Goal: Task Accomplishment & Management: Complete application form

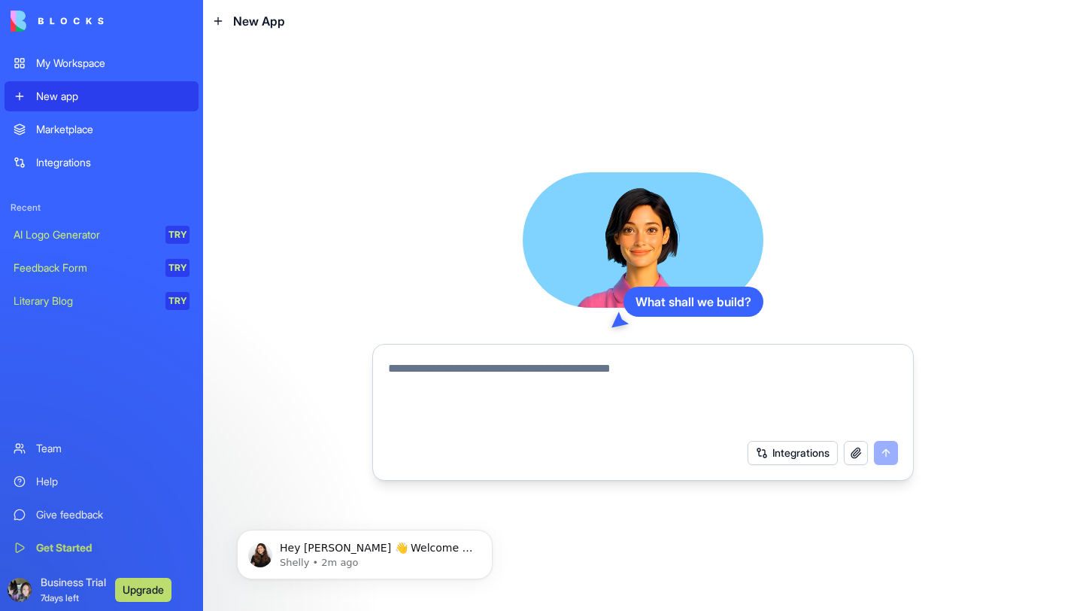
click at [451, 379] on textarea at bounding box center [643, 395] width 510 height 72
paste textarea "**********"
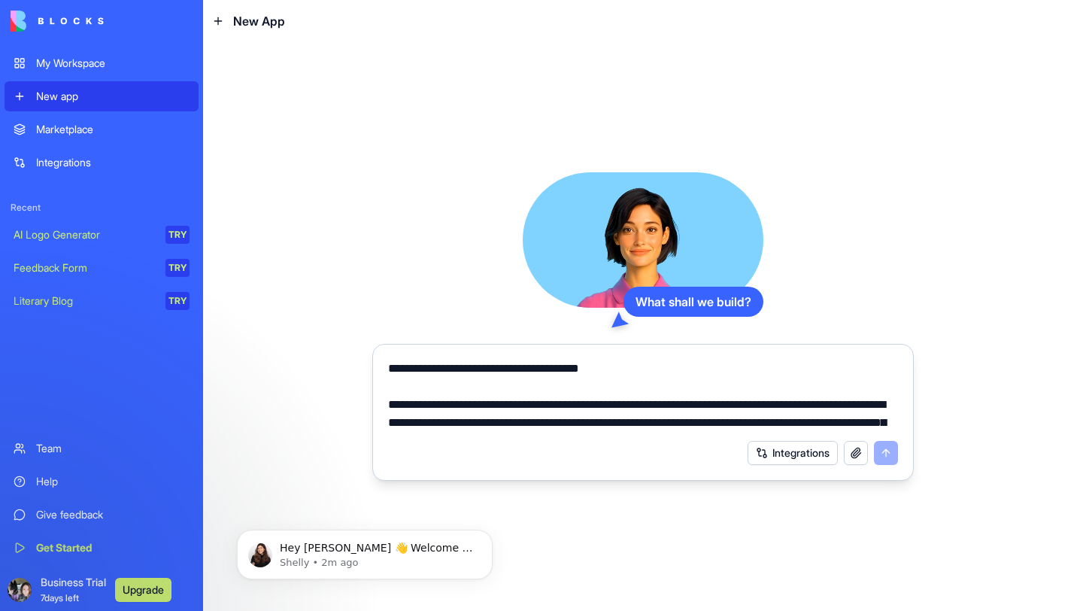
scroll to position [3084, 0]
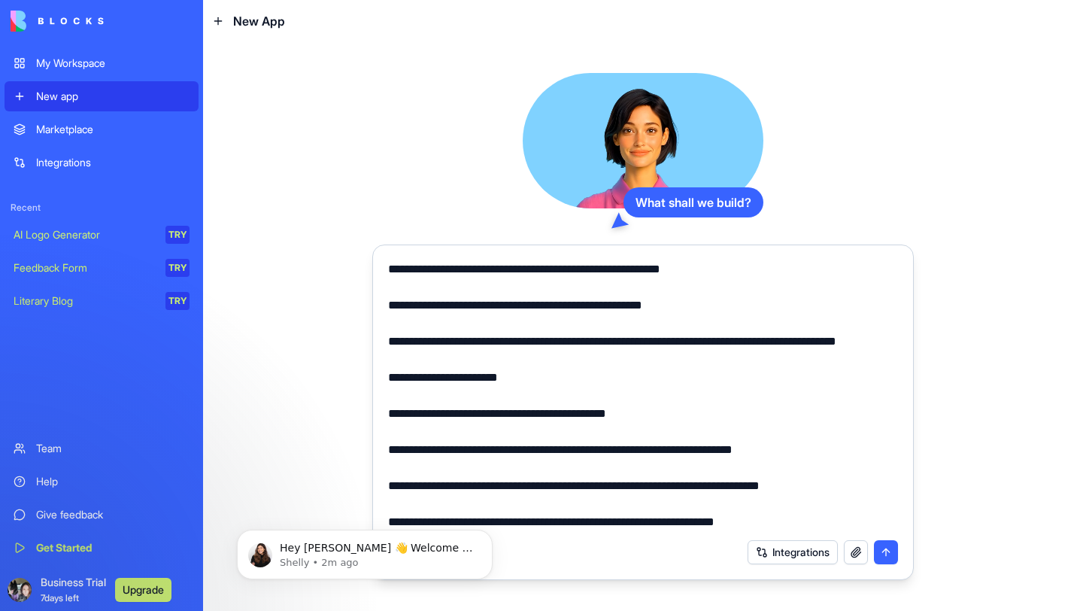
type textarea "**********"
click at [888, 556] on button "submit" at bounding box center [886, 552] width 24 height 24
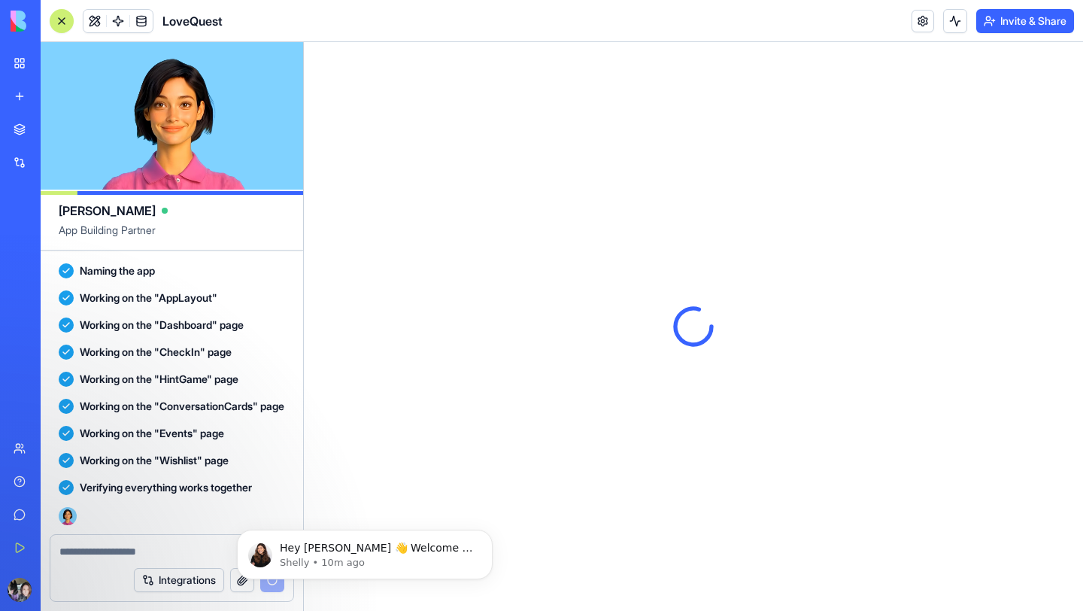
scroll to position [2601, 0]
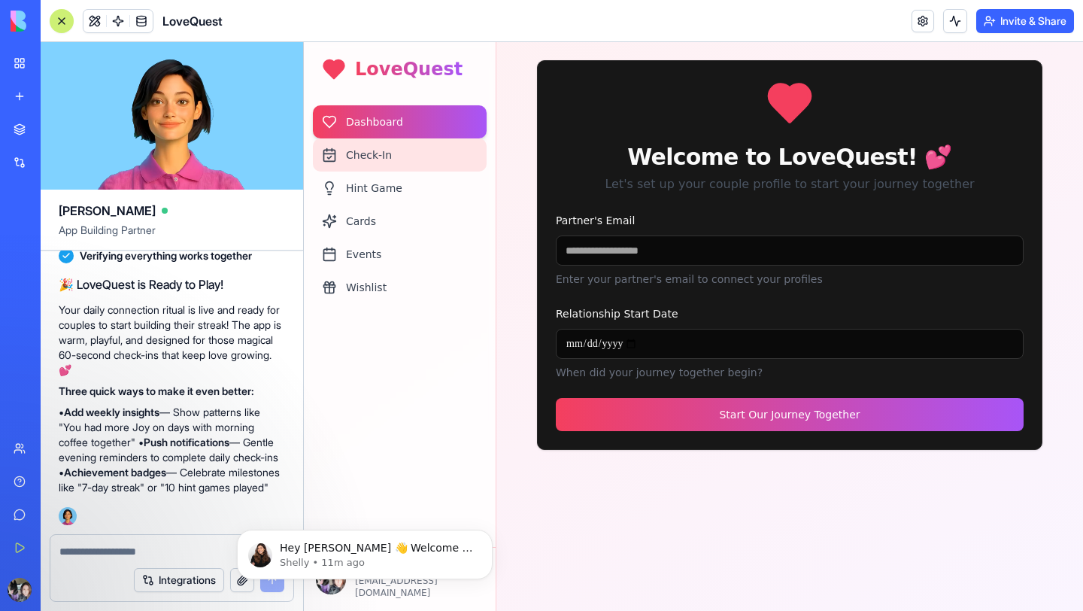
click at [384, 156] on div "Check-In" at bounding box center [400, 154] width 174 height 33
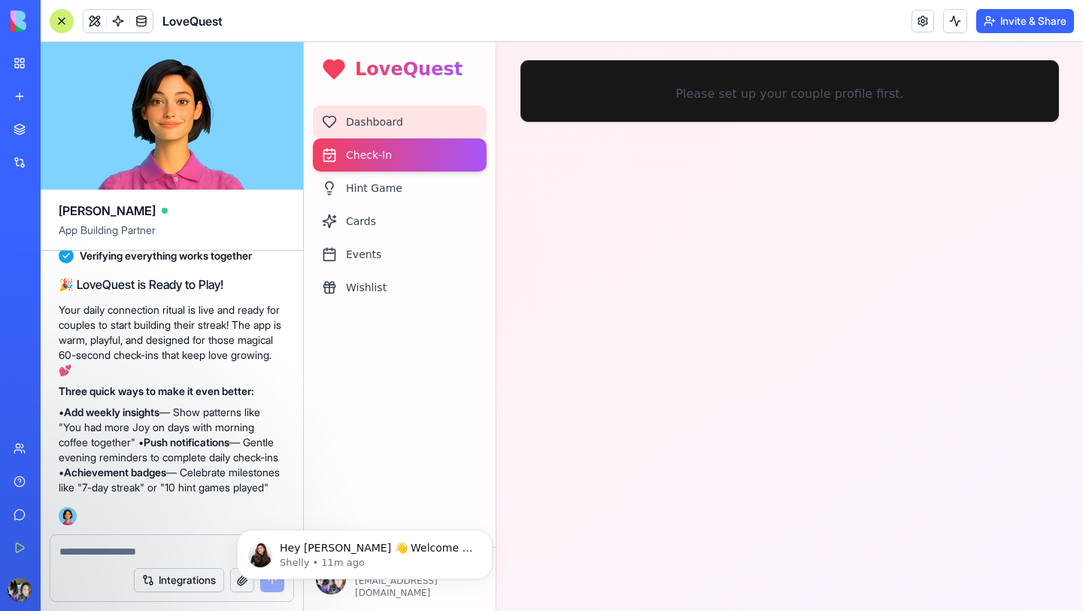
click at [388, 126] on div "Dashboard" at bounding box center [400, 121] width 174 height 33
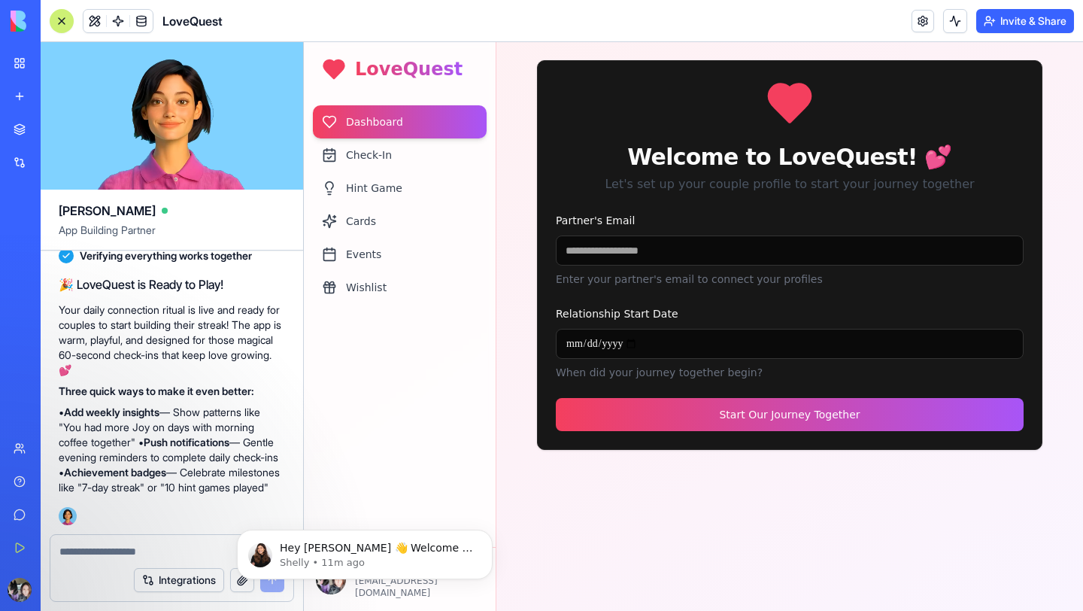
click at [615, 250] on input "Partner's Email" at bounding box center [790, 250] width 468 height 30
click at [615, 343] on input "Relationship Start Date" at bounding box center [790, 344] width 468 height 30
click at [603, 253] on input "Partner's Email" at bounding box center [790, 250] width 468 height 30
click at [595, 249] on input "Partner's Email" at bounding box center [790, 250] width 468 height 30
click at [583, 247] on input "Partner's Email" at bounding box center [790, 250] width 468 height 30
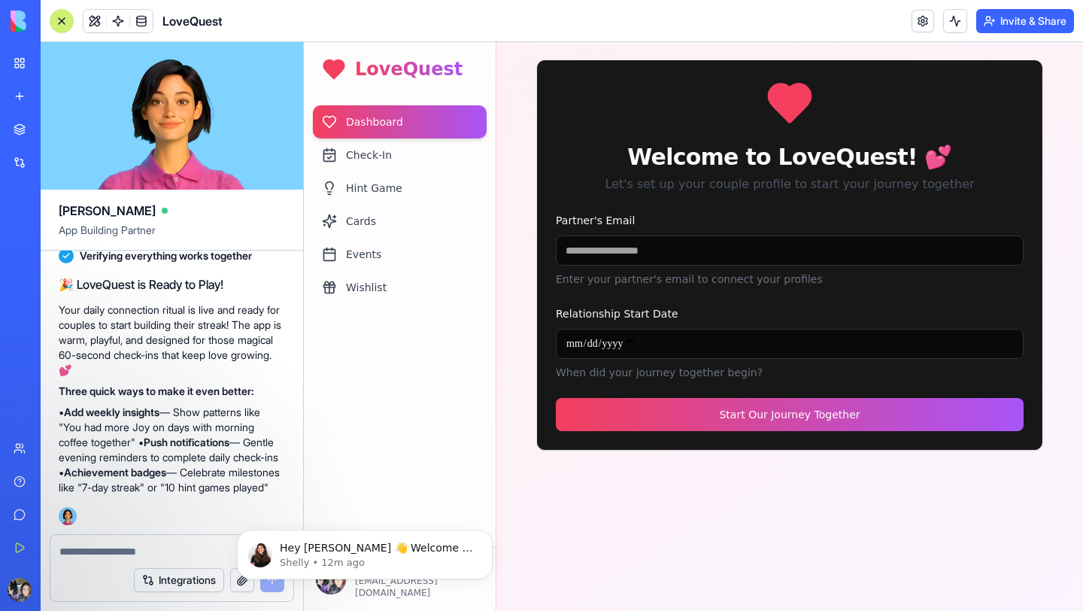
paste input "**********"
type input "**********"
click at [606, 343] on input "Relationship Start Date" at bounding box center [790, 344] width 468 height 30
click at [574, 341] on input "Relationship Start Date" at bounding box center [790, 344] width 468 height 30
click at [590, 338] on input "Relationship Start Date" at bounding box center [790, 344] width 468 height 30
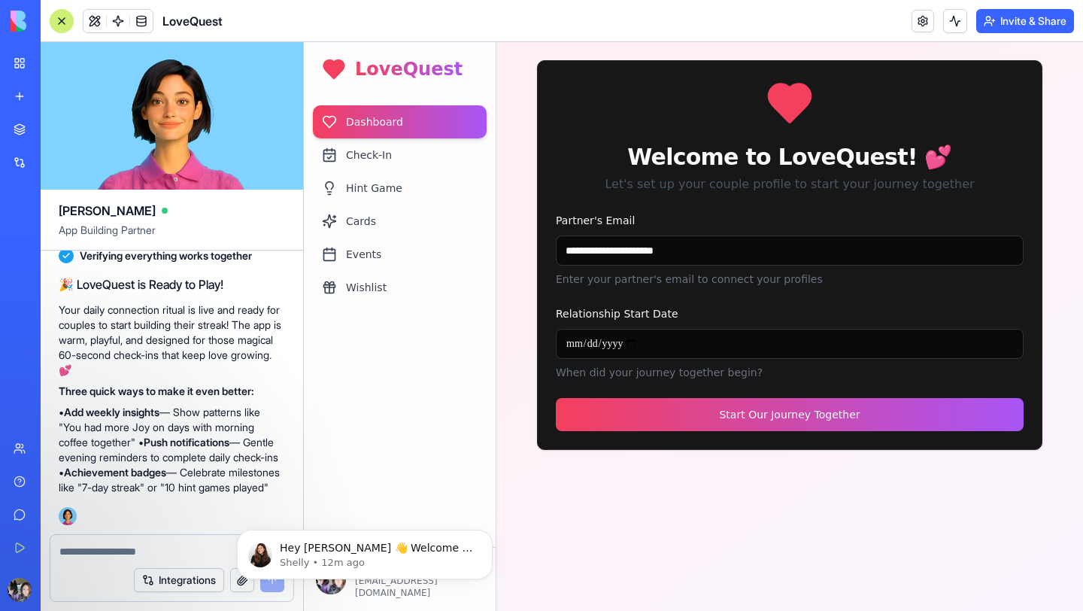
type input "**********"
click at [639, 409] on button "Start Our Journey Together" at bounding box center [790, 414] width 468 height 33
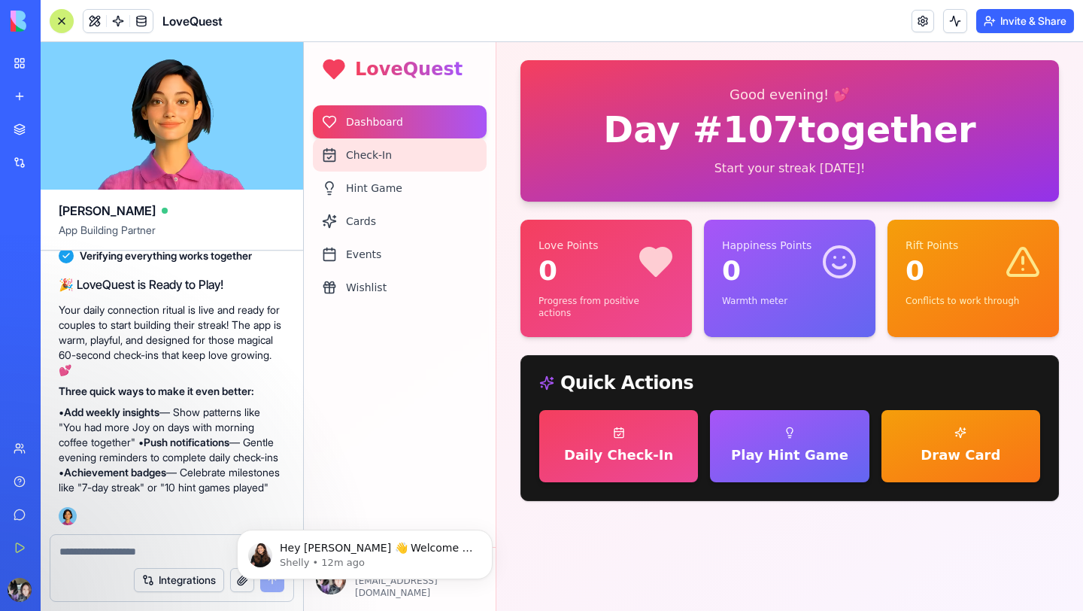
click at [375, 159] on div "Check-In" at bounding box center [400, 154] width 174 height 33
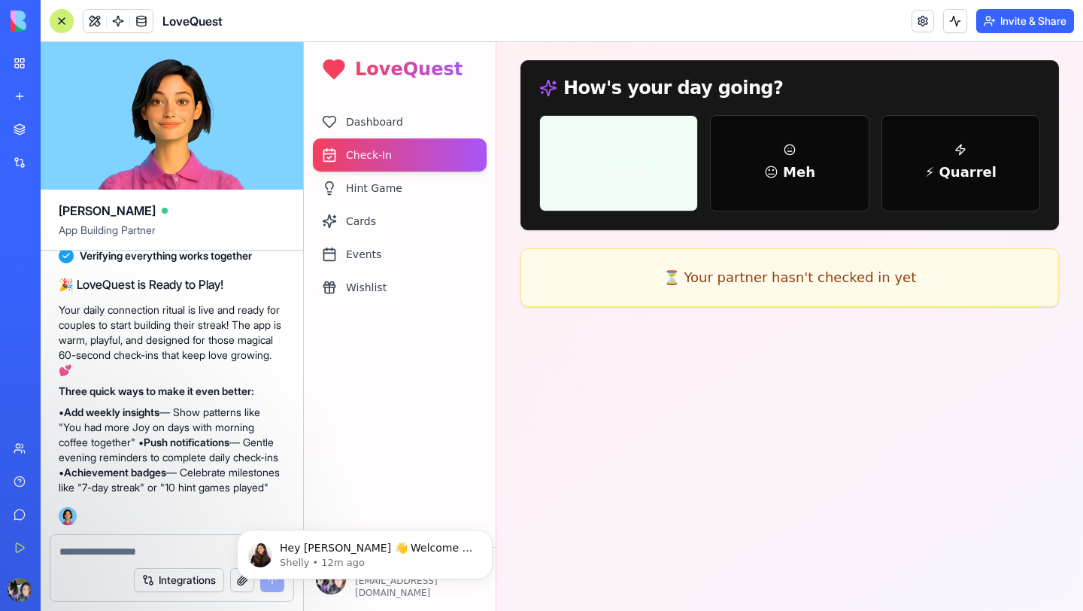
click at [656, 186] on button "😊 Good" at bounding box center [618, 163] width 159 height 96
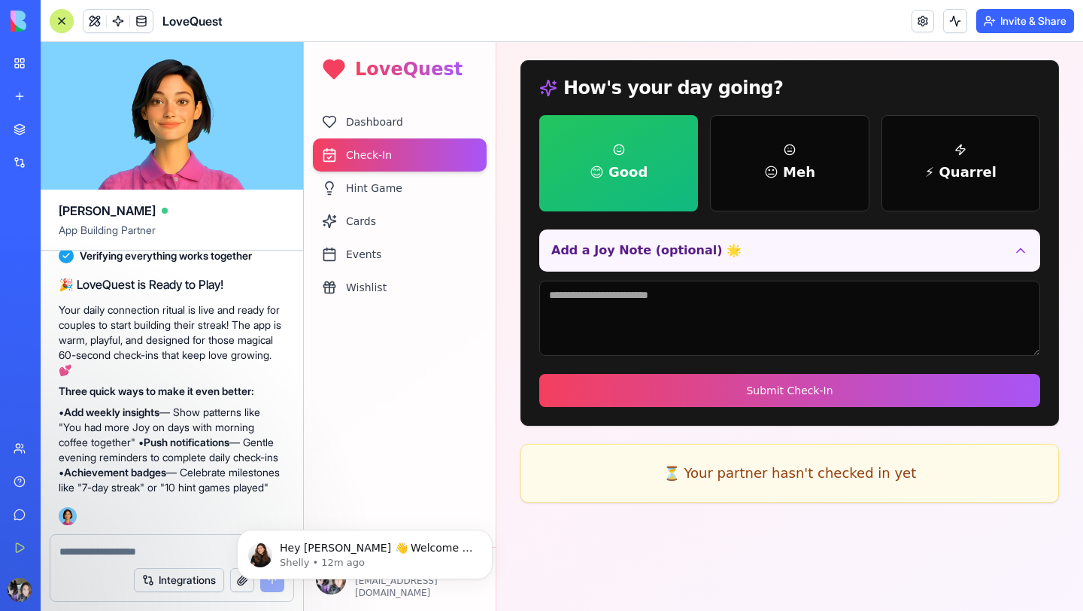
click at [587, 319] on textarea at bounding box center [789, 317] width 501 height 75
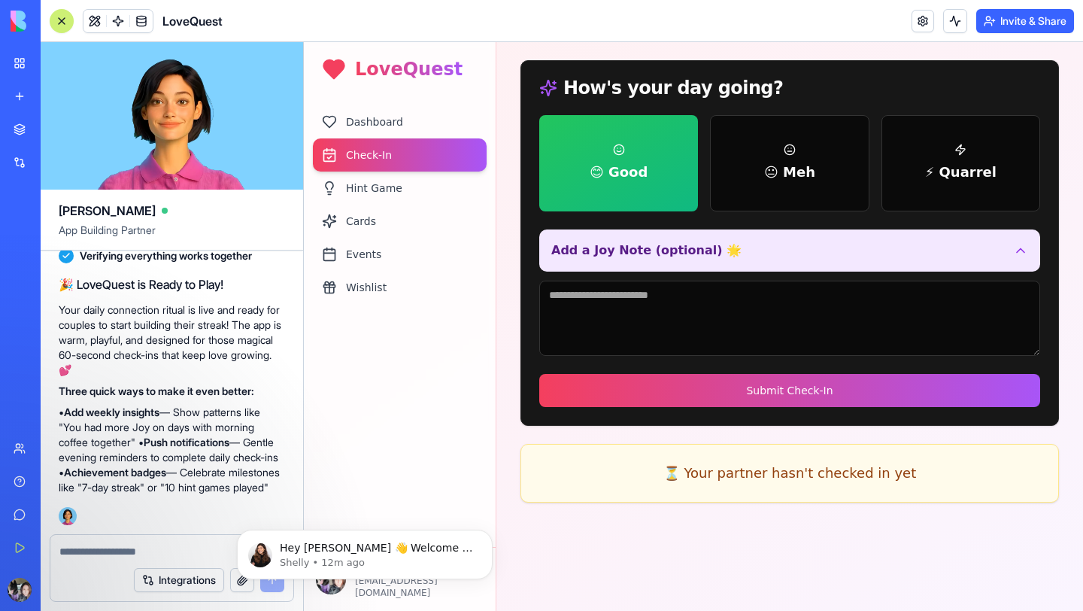
click at [784, 255] on button "Add a Joy Note (optional) 🌟" at bounding box center [789, 250] width 501 height 42
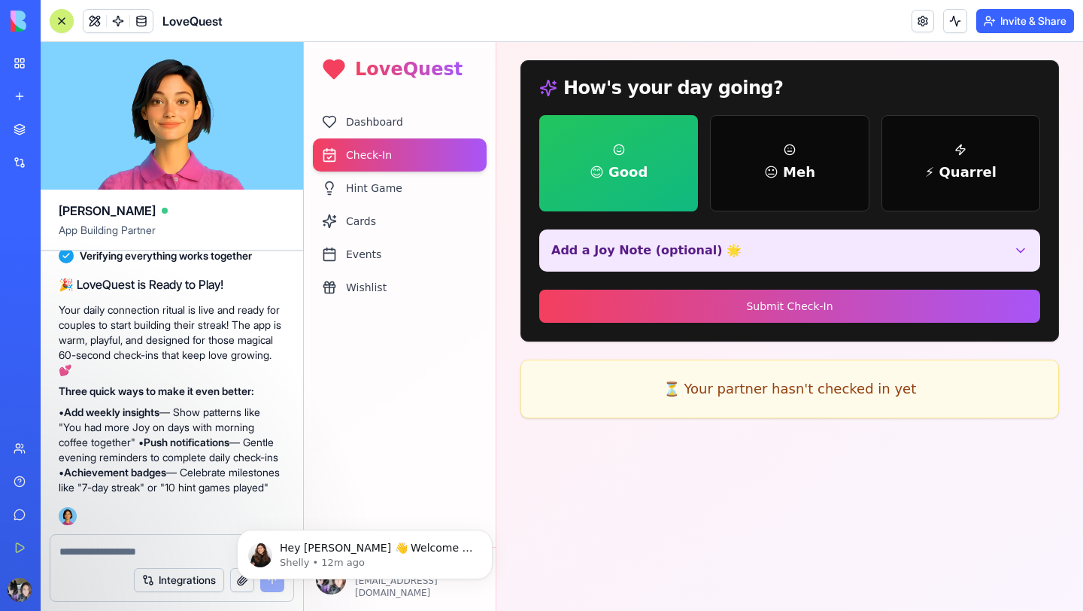
click at [784, 256] on button "Add a Joy Note (optional) 🌟" at bounding box center [789, 250] width 501 height 42
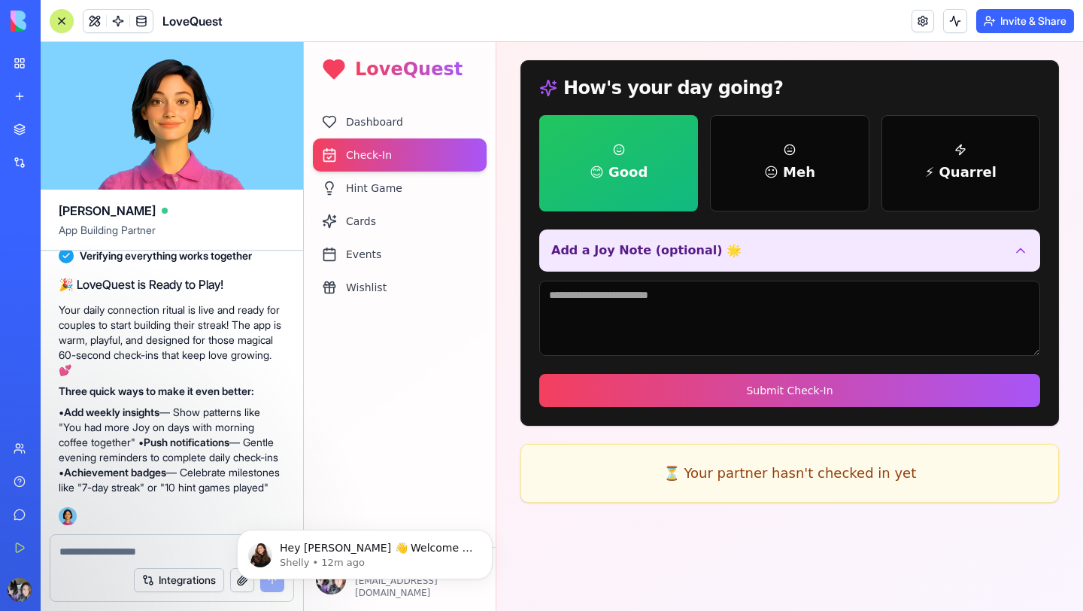
click at [784, 256] on button "Add a Joy Note (optional) 🌟" at bounding box center [789, 250] width 501 height 42
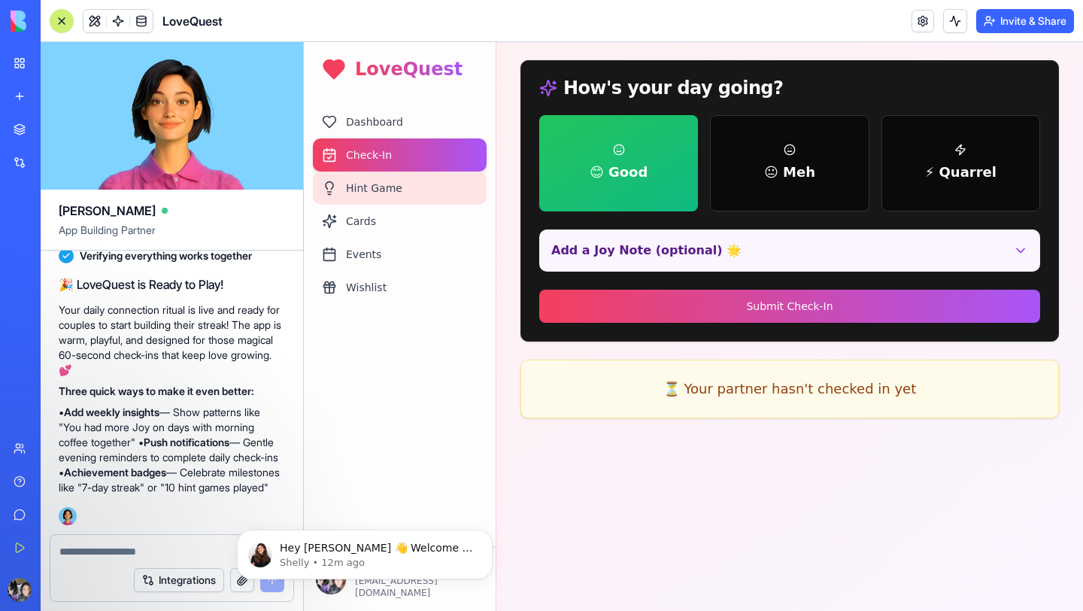
click at [390, 196] on div "Hint Game" at bounding box center [400, 187] width 174 height 33
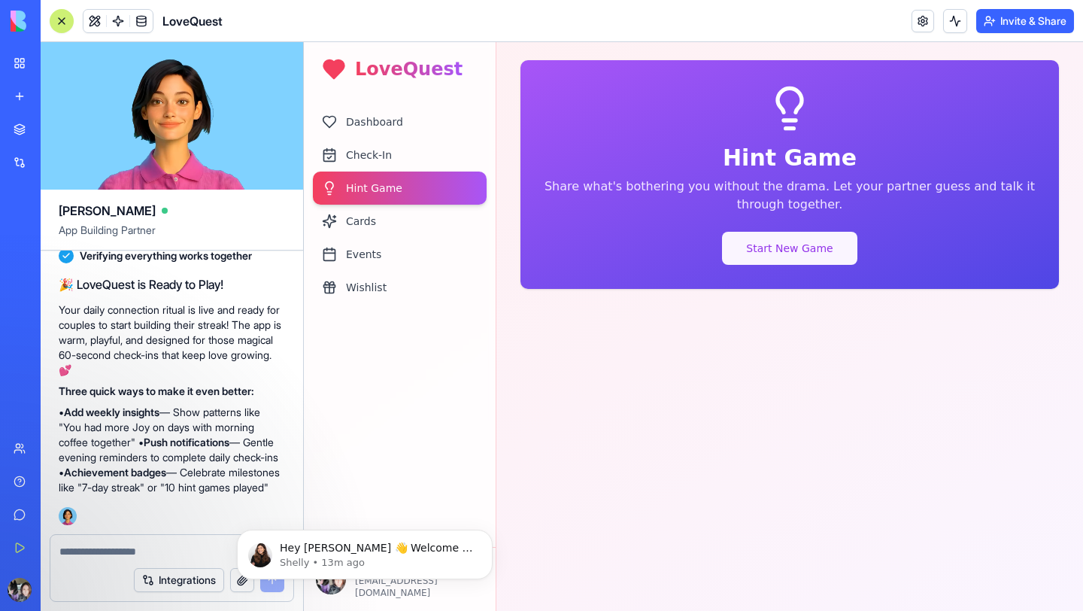
click at [783, 255] on button "Start New Game" at bounding box center [789, 248] width 135 height 33
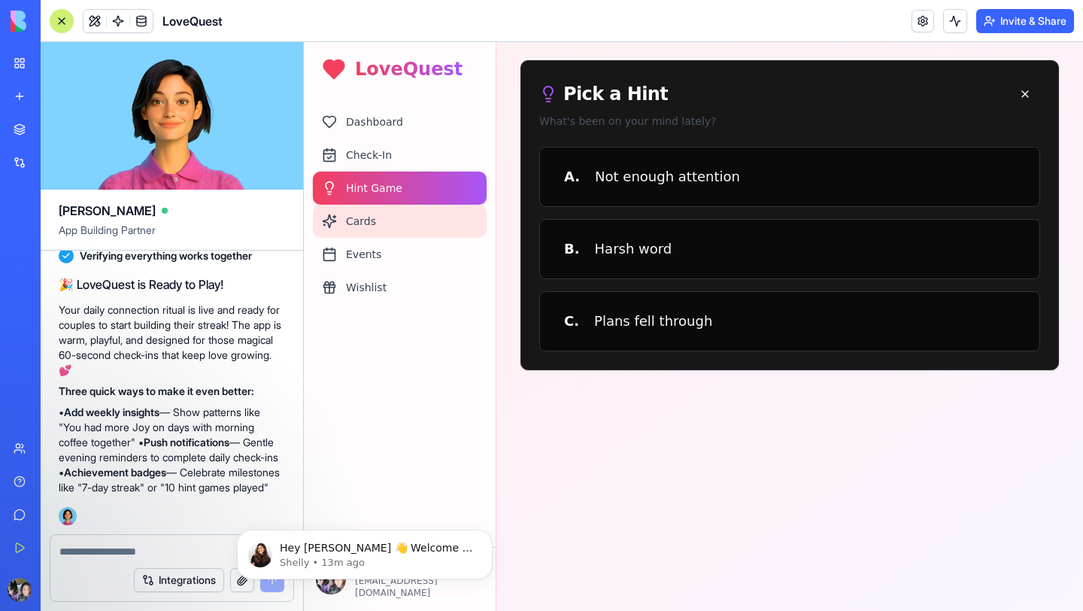
click at [368, 226] on div "Cards" at bounding box center [400, 221] width 174 height 33
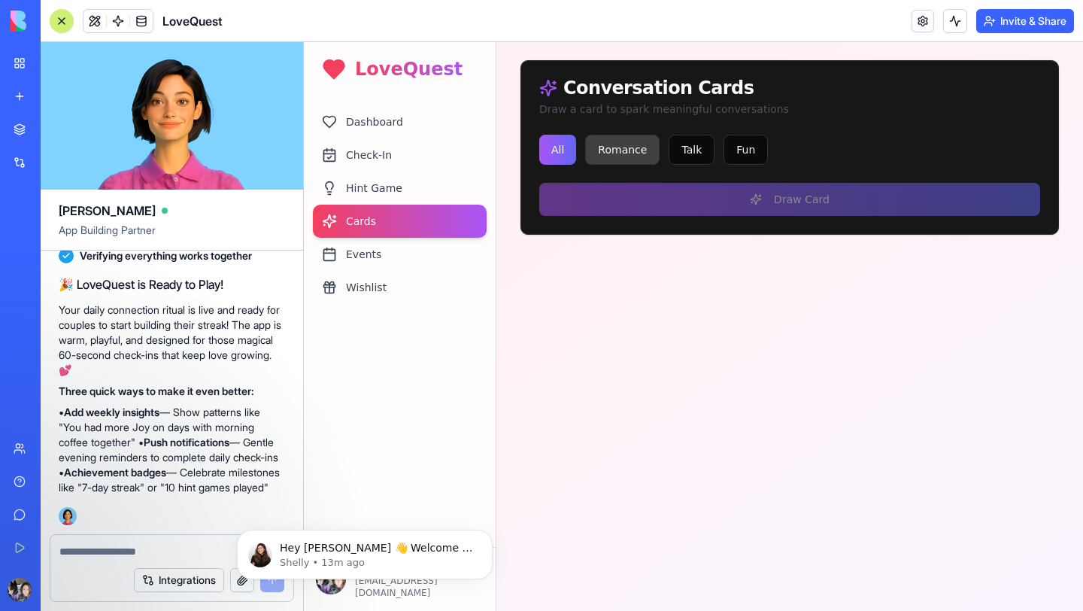
click at [605, 156] on button "Romance" at bounding box center [622, 150] width 74 height 30
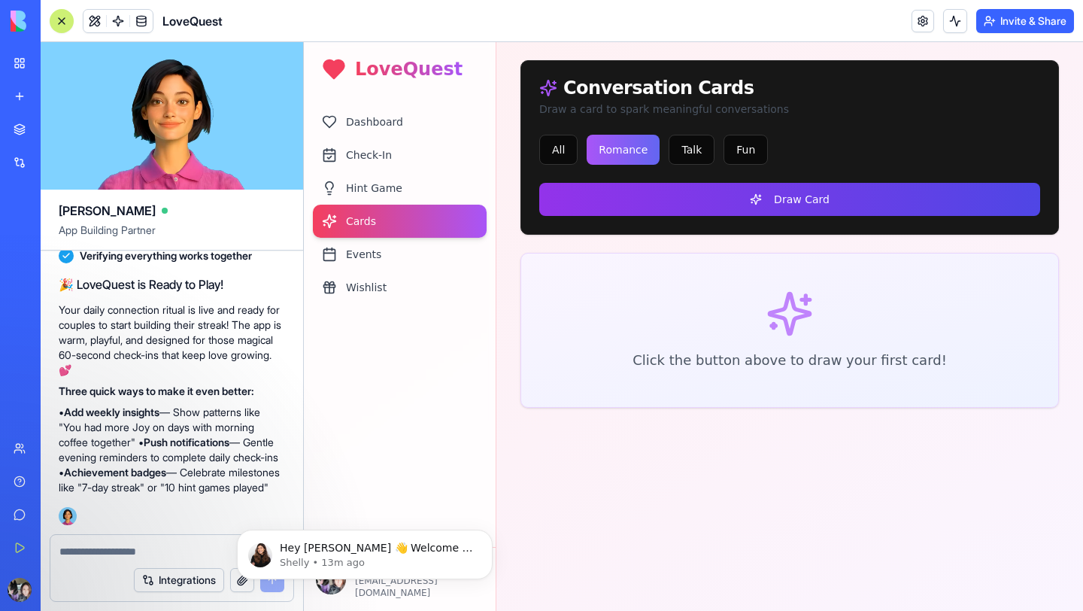
click at [723, 208] on button "Draw Card" at bounding box center [789, 199] width 501 height 33
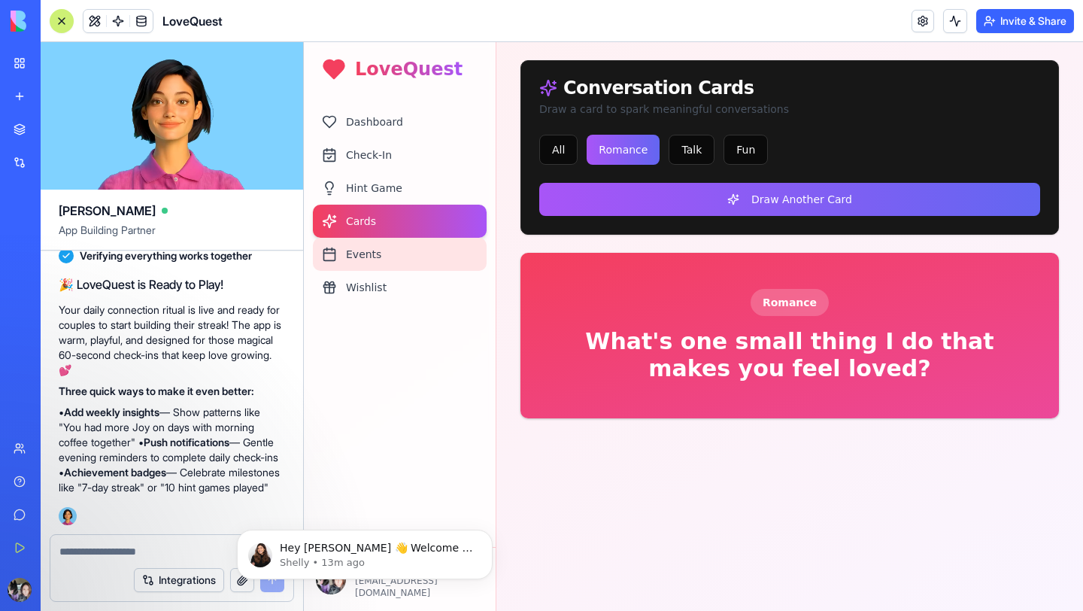
click at [392, 255] on div "Events" at bounding box center [400, 254] width 174 height 33
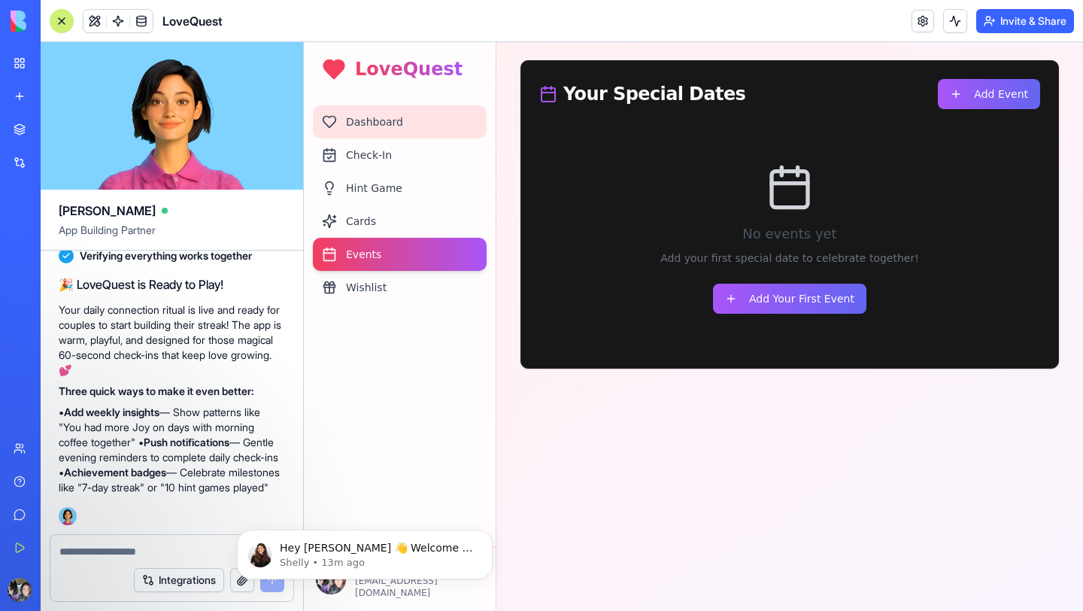
click at [399, 110] on div "Dashboard" at bounding box center [400, 121] width 174 height 33
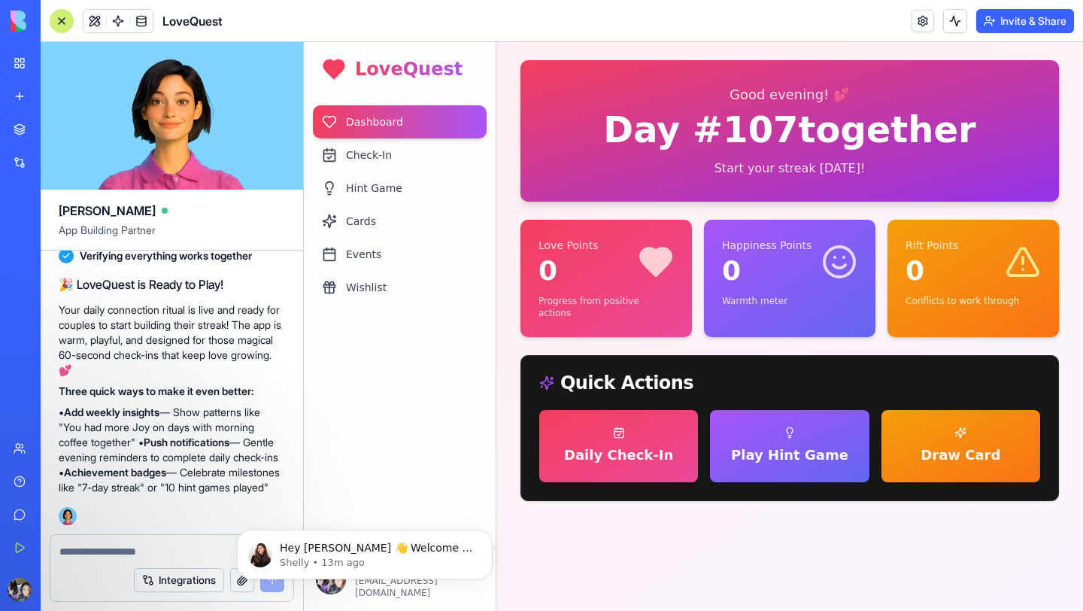
click at [381, 71] on h1 "LoveQuest" at bounding box center [409, 69] width 108 height 24
click at [380, 298] on div "Wishlist" at bounding box center [400, 287] width 174 height 33
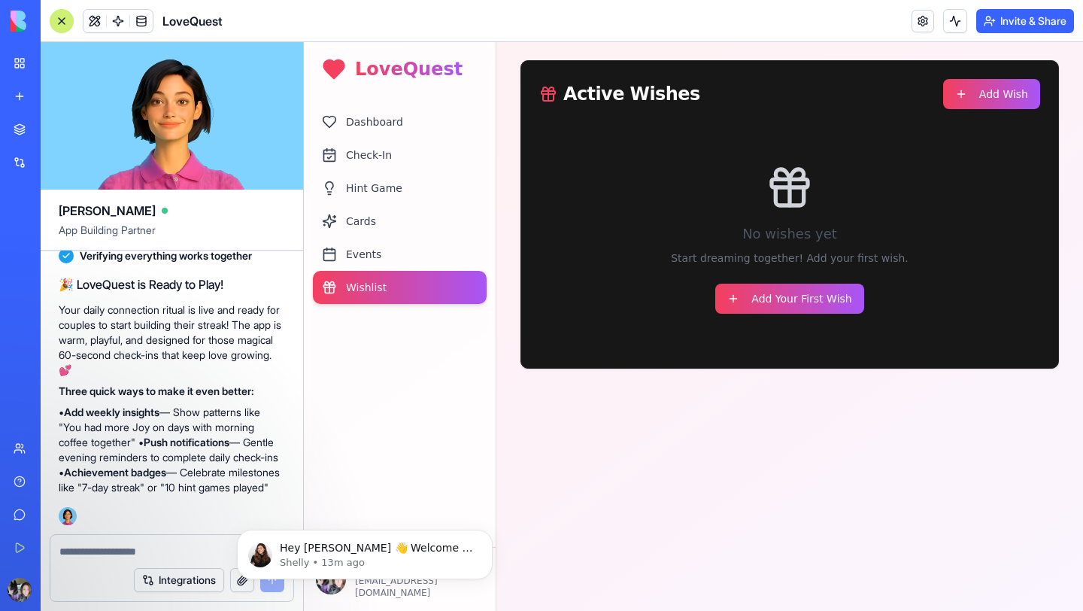
click at [802, 315] on div "No wishes yet Start dreaming together! Add your first wish. Add Your First Wish" at bounding box center [789, 238] width 501 height 223
click at [799, 305] on button "Add Your First Wish" at bounding box center [789, 298] width 148 height 30
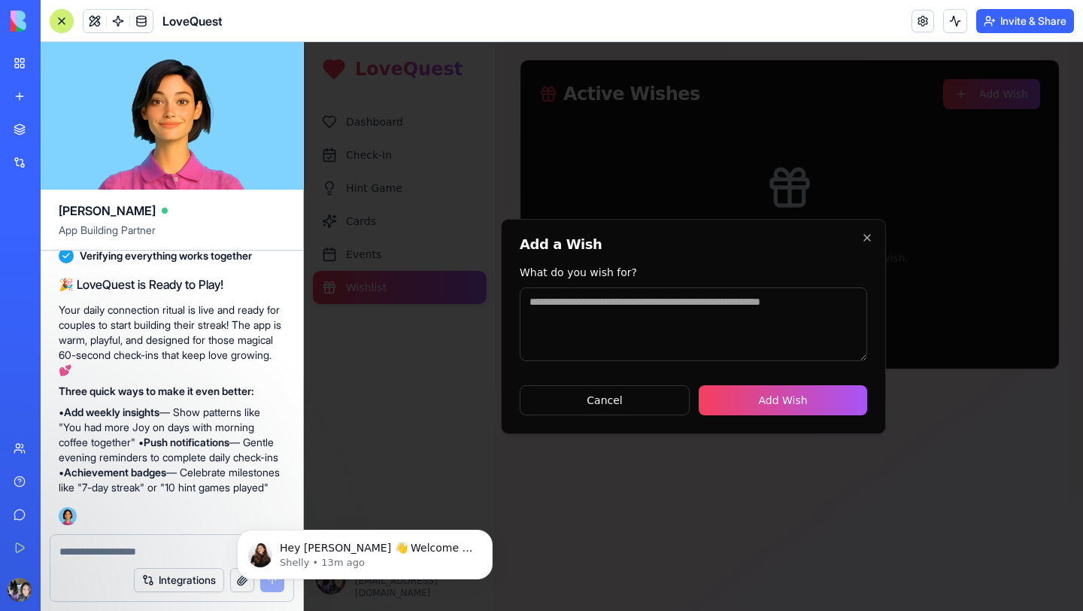
click at [596, 345] on textarea "What do you wish for?" at bounding box center [693, 324] width 347 height 74
click at [868, 242] on icon "button" at bounding box center [867, 238] width 12 height 12
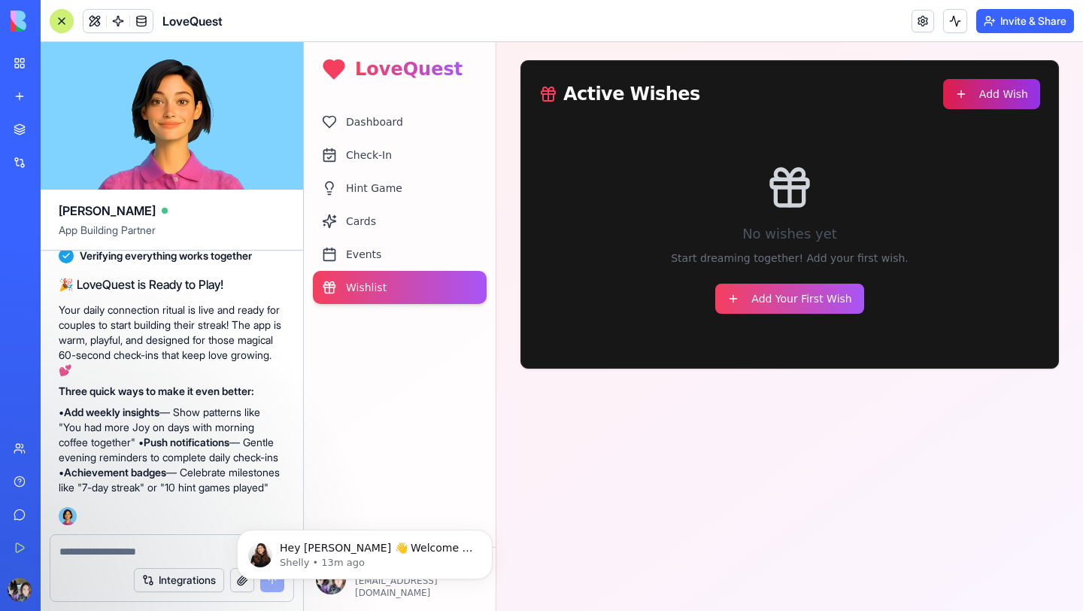
click at [1011, 99] on button "Add Wish" at bounding box center [991, 94] width 97 height 30
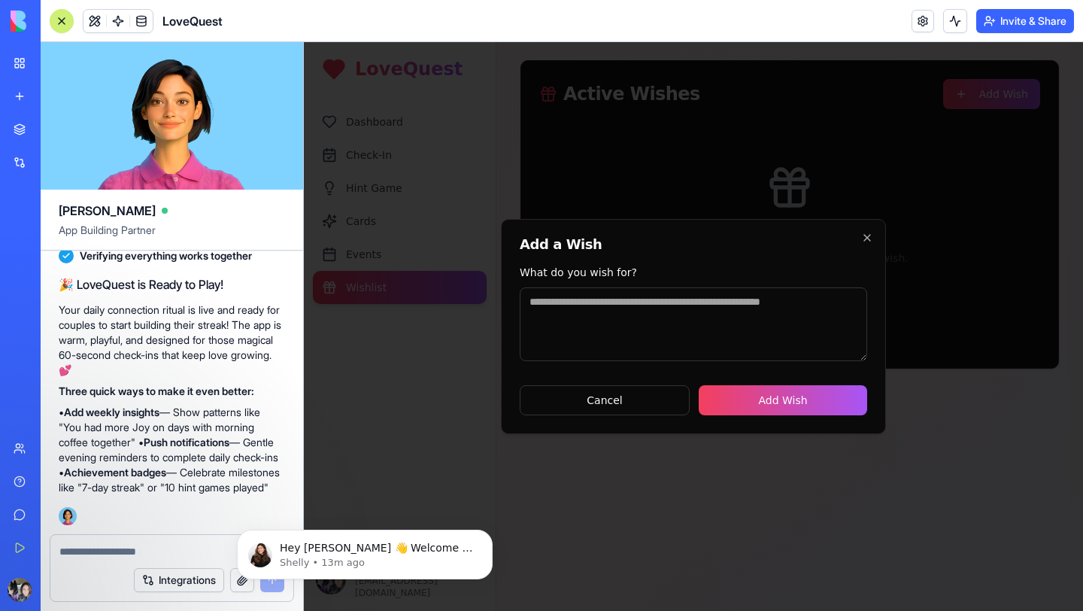
click at [868, 244] on div "Add a Wish What do you wish for? Cancel Add Wish Close" at bounding box center [693, 326] width 385 height 215
click at [867, 239] on icon "button" at bounding box center [867, 238] width 12 height 12
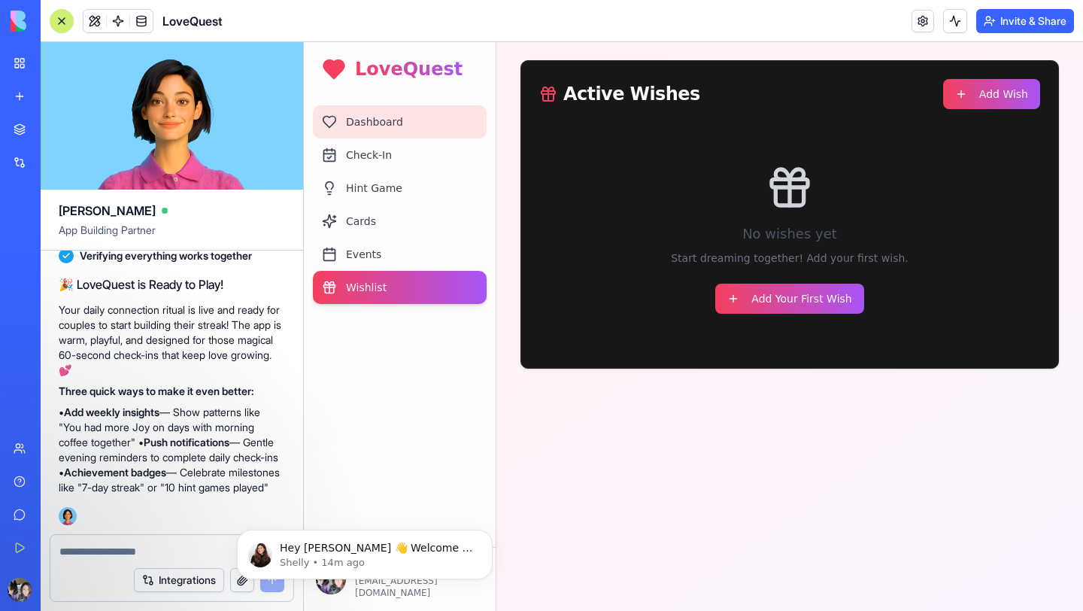
click at [362, 115] on div "Dashboard" at bounding box center [400, 121] width 174 height 33
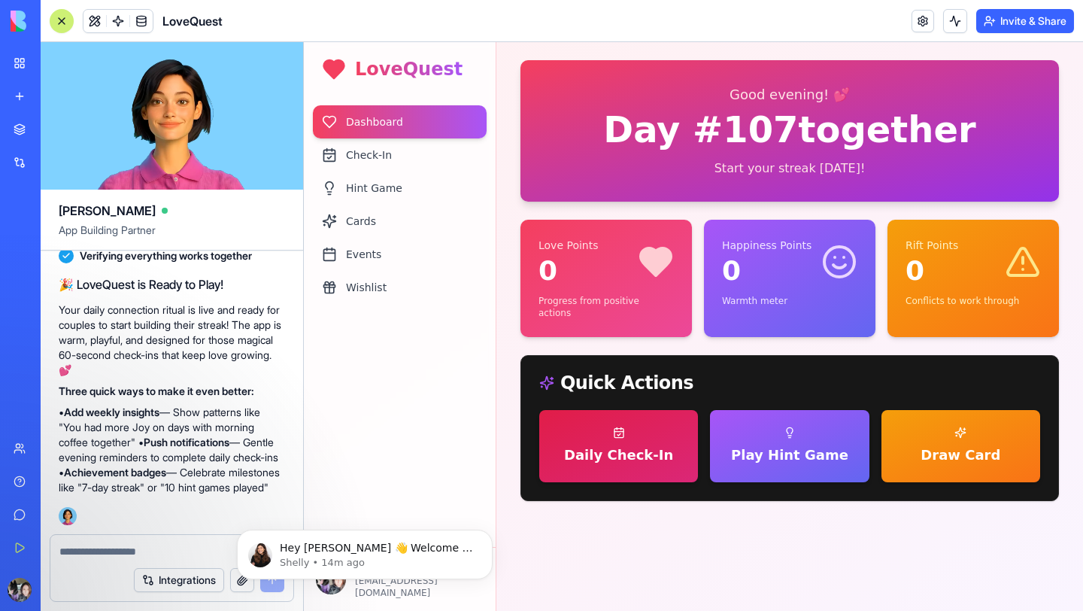
click at [653, 444] on span "Daily Check-In" at bounding box center [618, 454] width 109 height 21
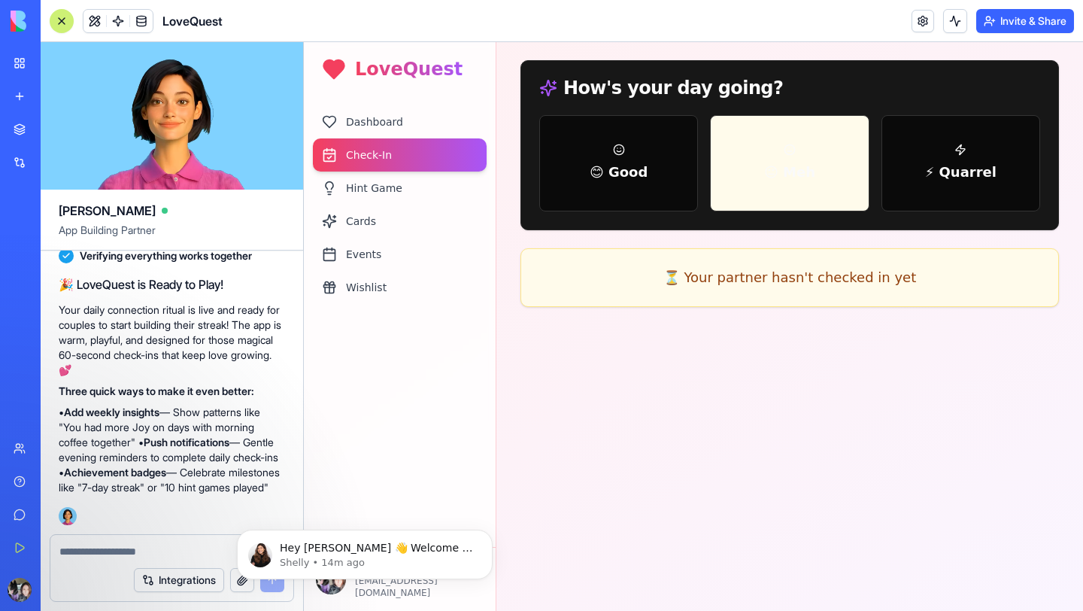
click at [775, 166] on span "😐 Meh" at bounding box center [789, 172] width 51 height 21
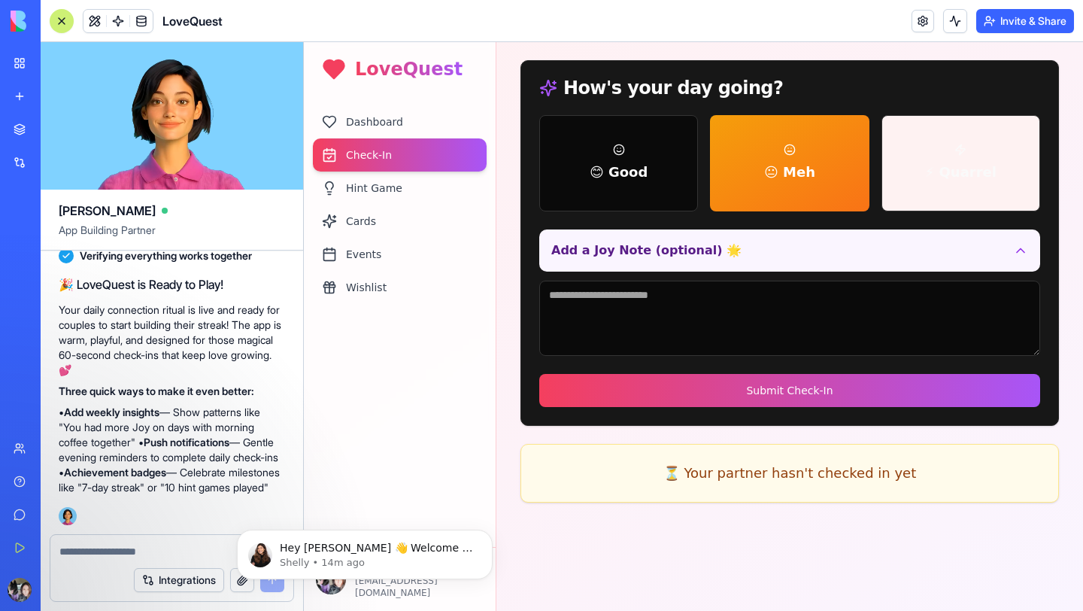
click at [959, 147] on div "⚡ Quarrel" at bounding box center [960, 163] width 71 height 39
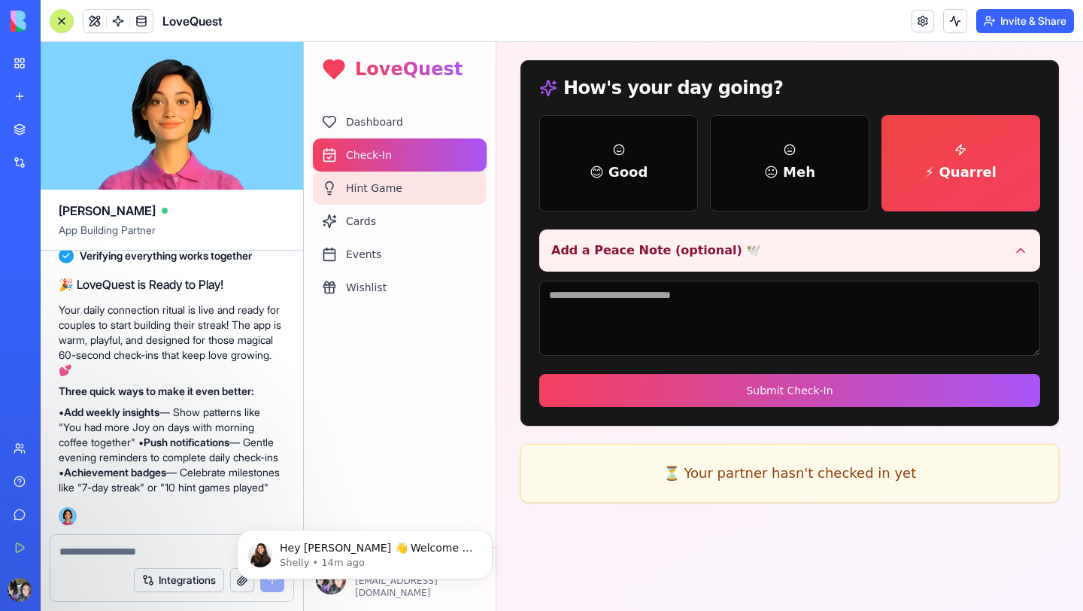
click at [364, 187] on div "Hint Game" at bounding box center [400, 187] width 174 height 33
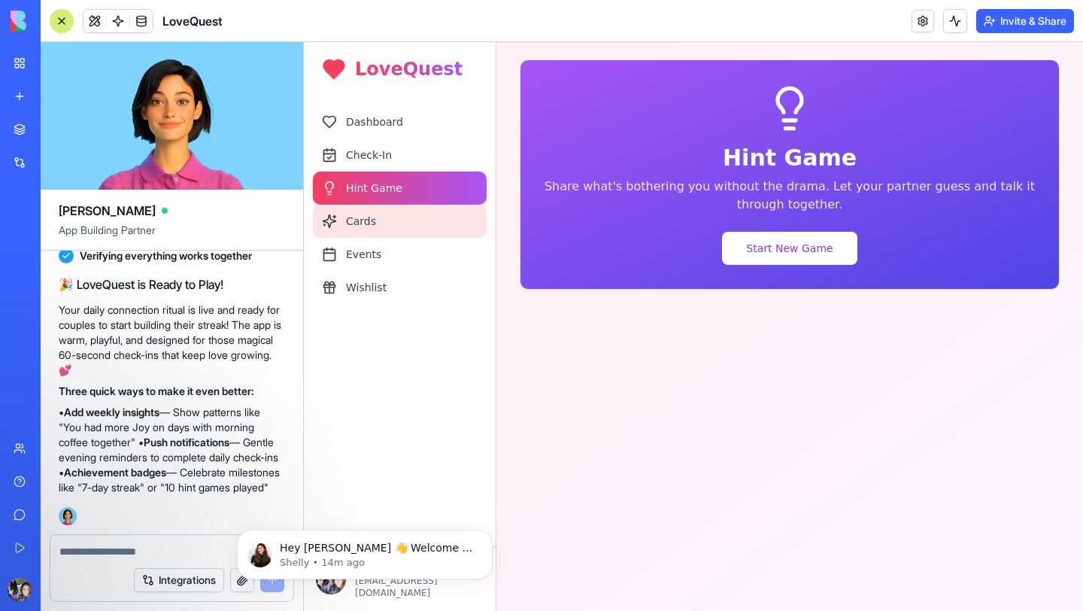
click at [362, 214] on div "Cards" at bounding box center [400, 221] width 174 height 33
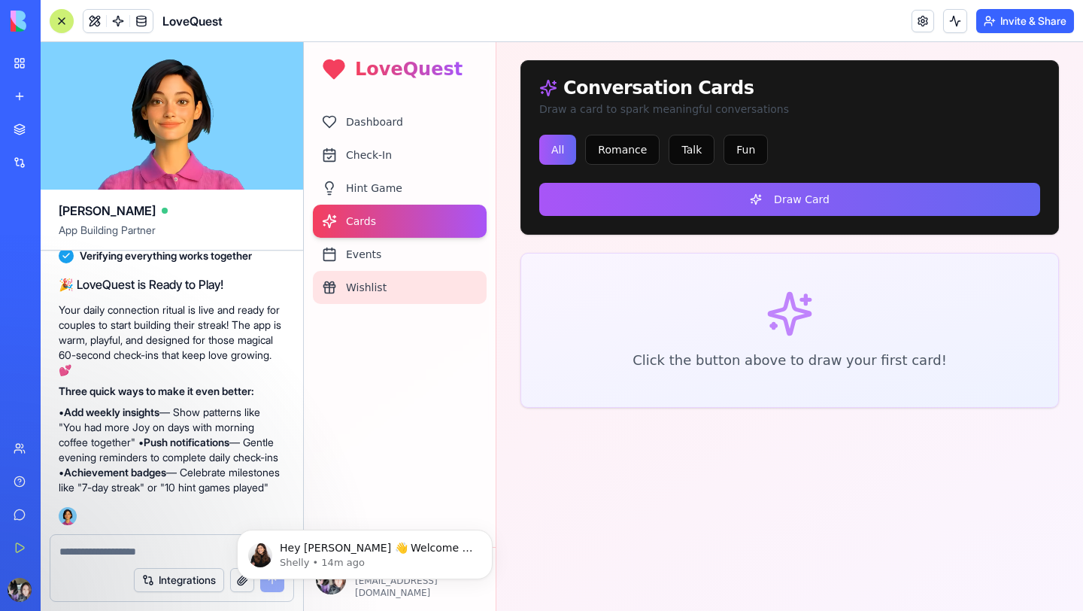
click at [365, 281] on div "Wishlist" at bounding box center [400, 287] width 174 height 33
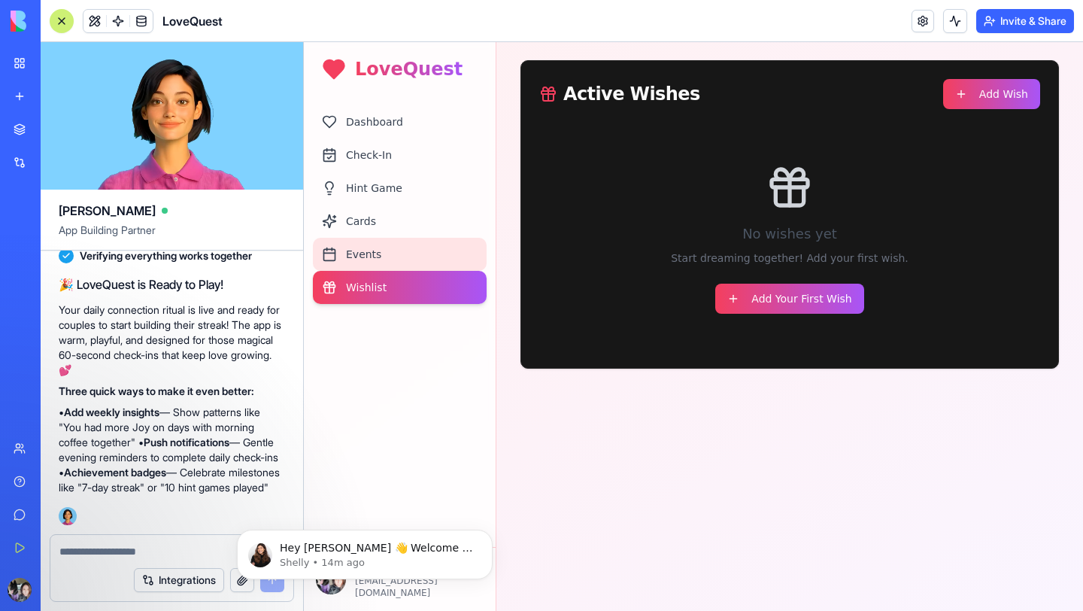
click at [368, 259] on div "Events" at bounding box center [400, 254] width 174 height 33
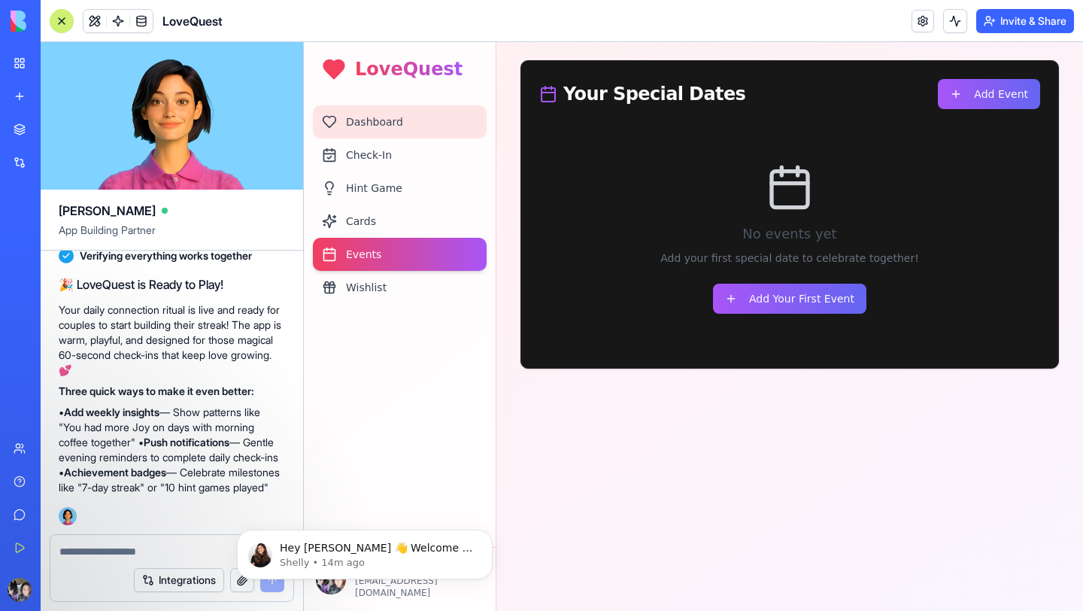
click at [384, 121] on div "Dashboard" at bounding box center [400, 121] width 174 height 33
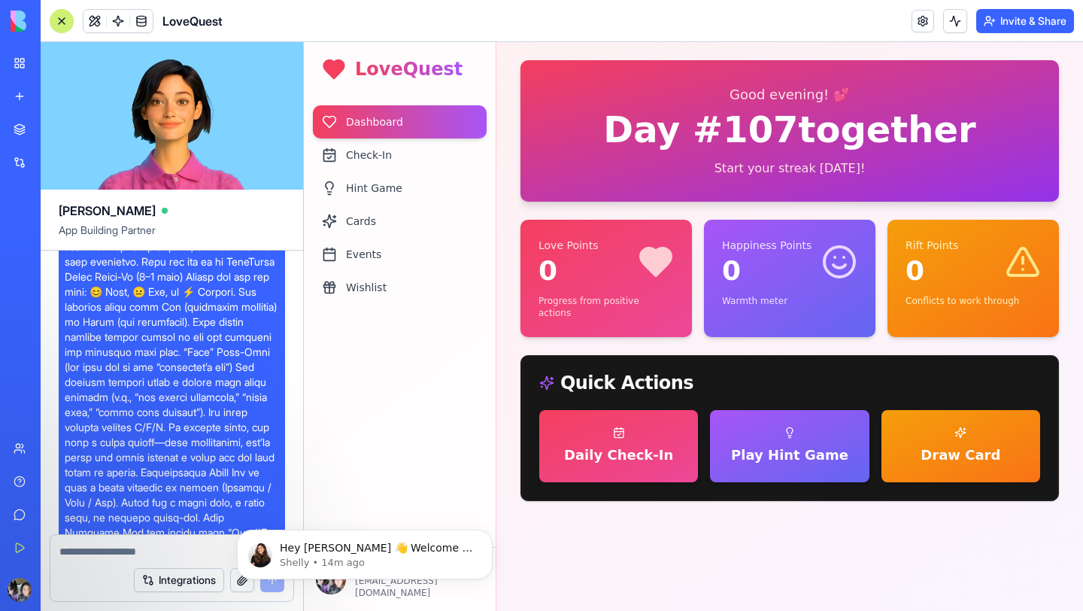
scroll to position [223, 0]
click at [155, 542] on div at bounding box center [171, 547] width 243 height 24
click at [96, 565] on div "Integrations" at bounding box center [171, 580] width 243 height 42
click at [89, 550] on textarea at bounding box center [171, 551] width 225 height 15
